Goal: Task Accomplishment & Management: Manage account settings

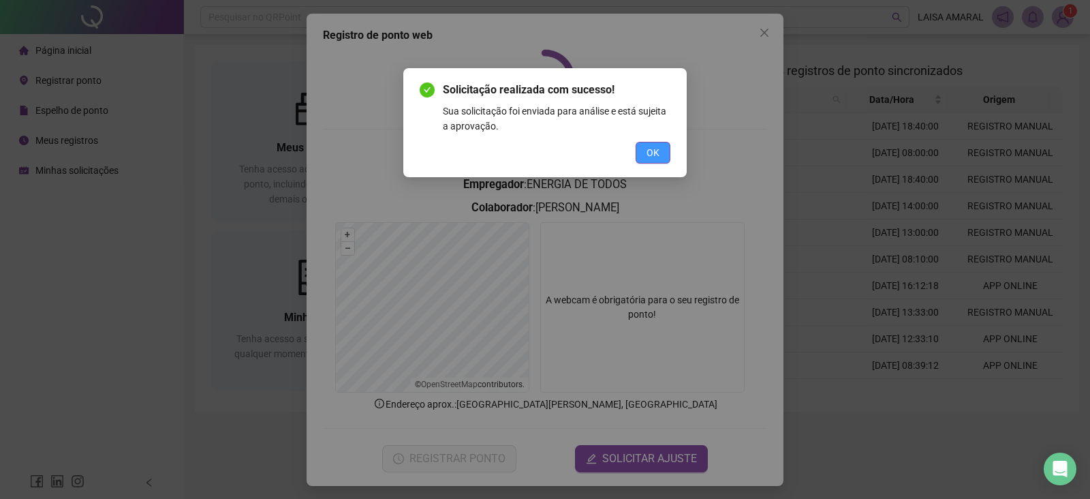
click at [638, 153] on div "OK" at bounding box center [545, 153] width 251 height 22
click at [664, 150] on button "OK" at bounding box center [653, 153] width 35 height 22
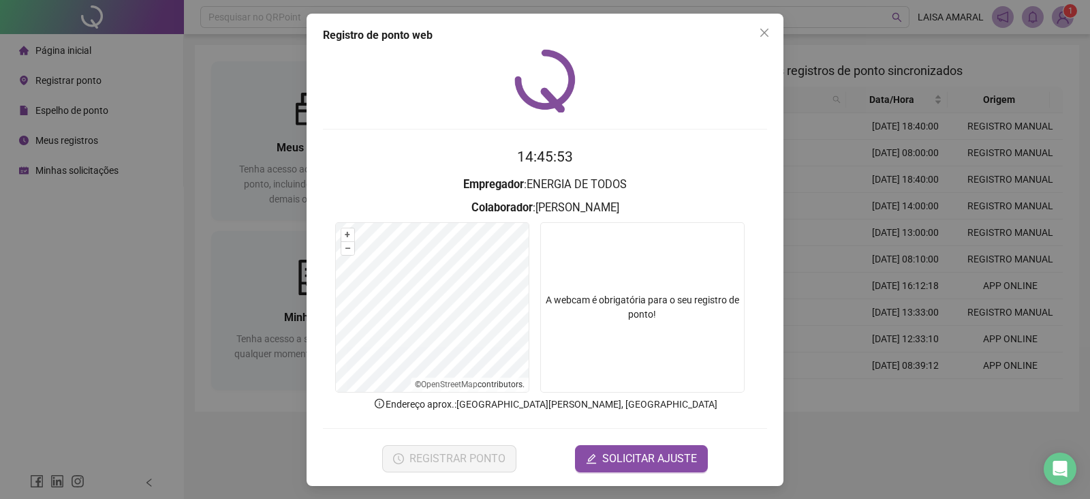
click at [896, 104] on div "Registro de ponto web 14:45:53 Empregador : ENERGIA DE TODOS Colaborador : [PER…" at bounding box center [545, 249] width 1090 height 499
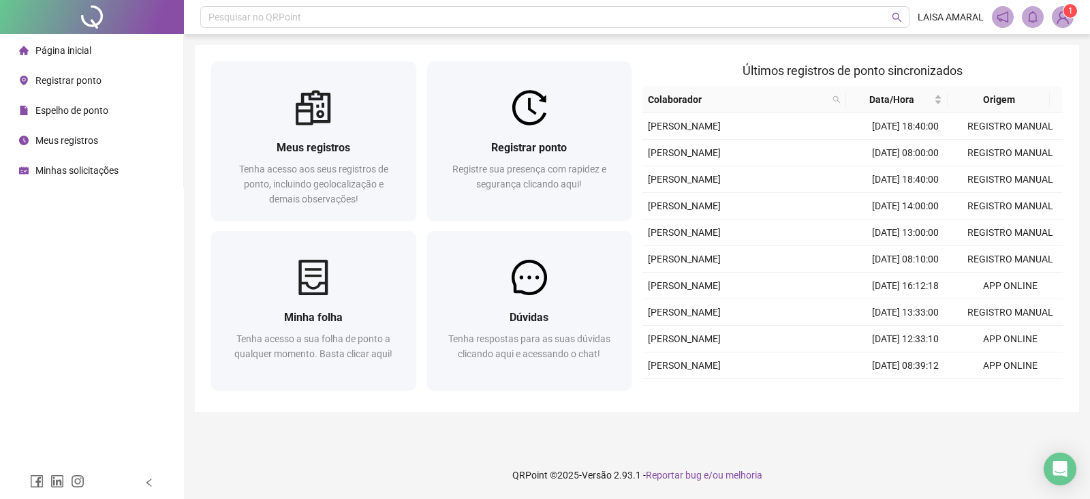
click at [1066, 27] on span "1" at bounding box center [1063, 17] width 22 height 22
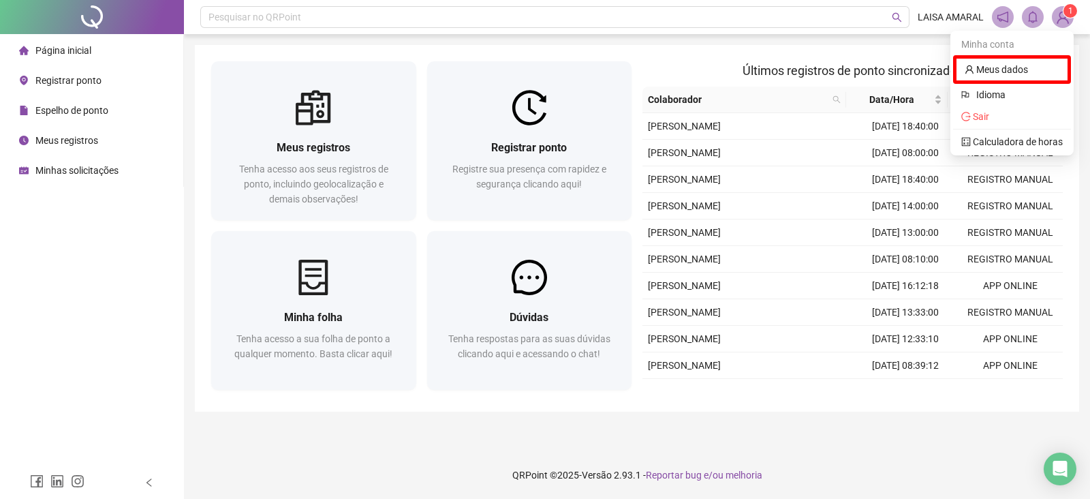
click at [1066, 26] on img at bounding box center [1062, 17] width 20 height 20
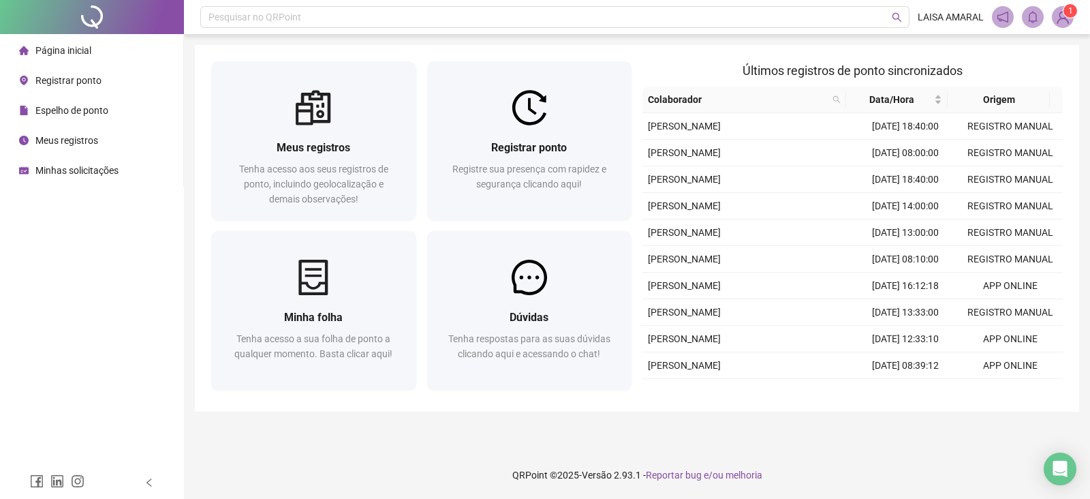
click at [1065, 18] on img at bounding box center [1062, 17] width 20 height 20
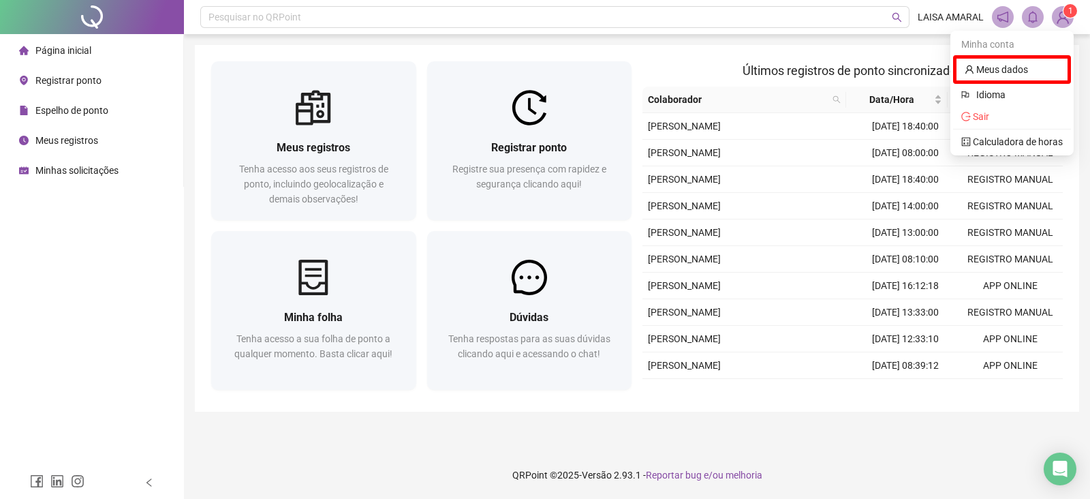
click at [1067, 16] on span "1" at bounding box center [1063, 17] width 22 height 22
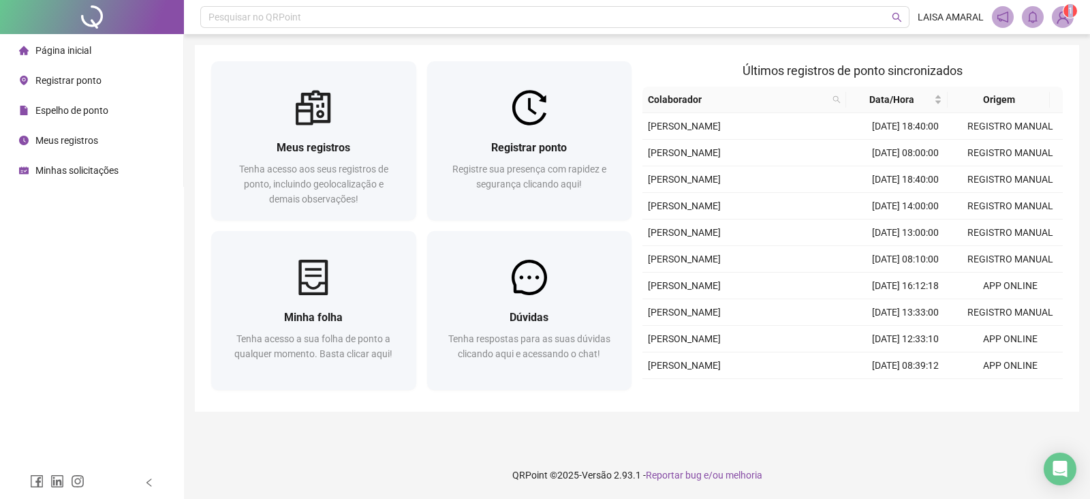
click at [1067, 16] on sup "1" at bounding box center [1070, 11] width 14 height 14
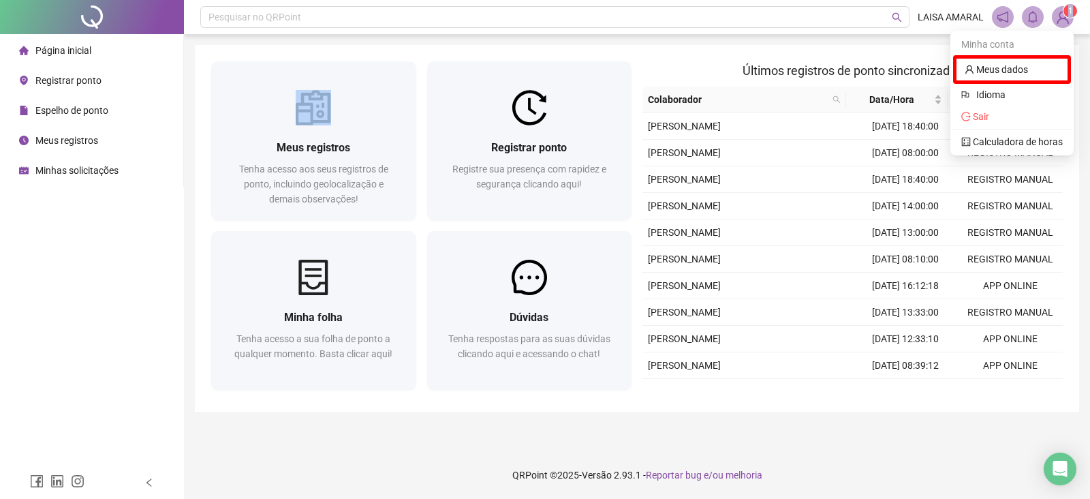
click at [1067, 16] on sup "1" at bounding box center [1070, 11] width 14 height 14
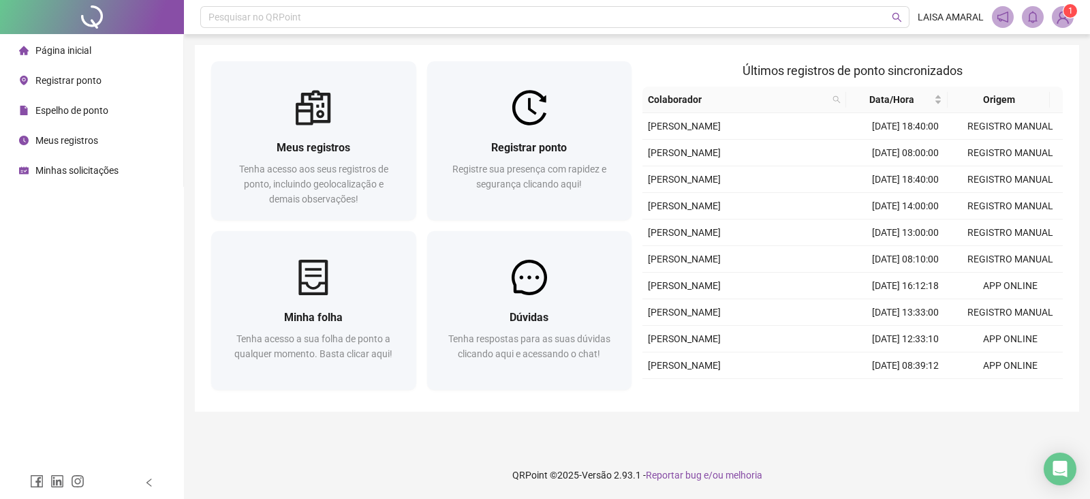
click at [1057, 28] on header "Pesquisar no QRPoint LAISA AMARAL 1" at bounding box center [637, 17] width 906 height 34
click at [56, 105] on span "Espelho de ponto" at bounding box center [71, 110] width 73 height 11
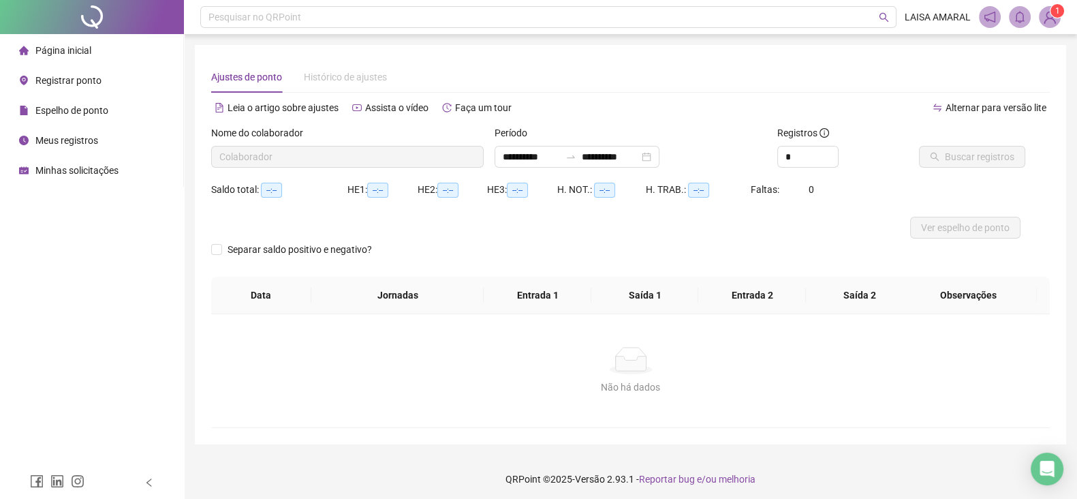
type input "**********"
click at [63, 65] on ul "Página inicial Registrar ponto Espelho de ponto Meus registros Minhas solicitaç…" at bounding box center [92, 110] width 184 height 153
click at [89, 42] on div "Página inicial" at bounding box center [55, 50] width 72 height 27
